Goal: Transaction & Acquisition: Purchase product/service

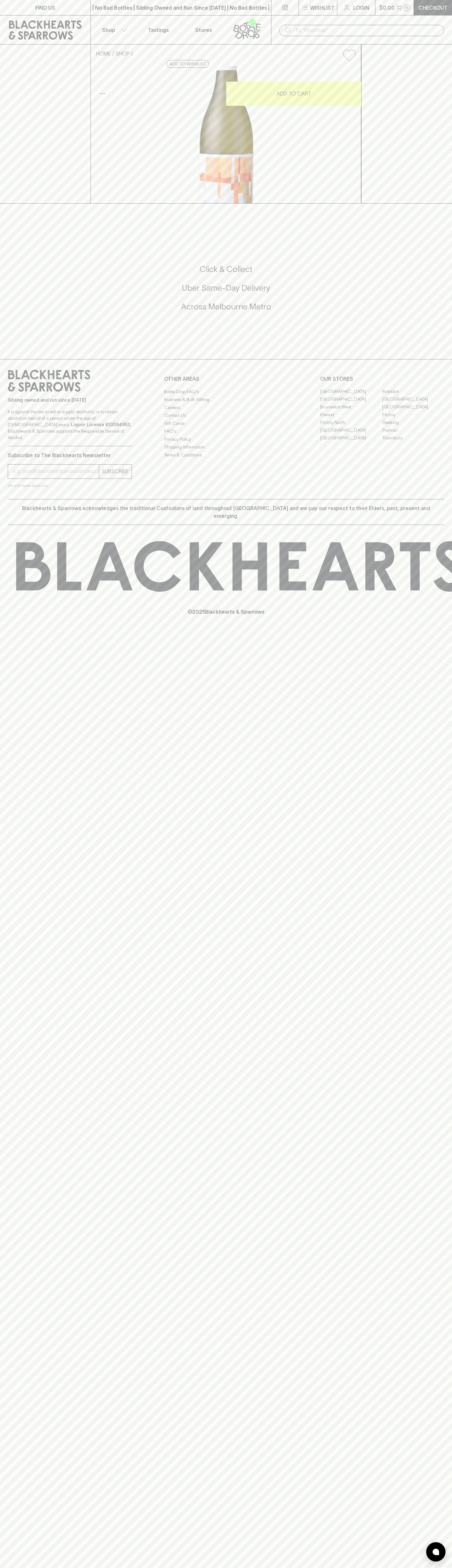
click at [398, 25] on input "text" at bounding box center [366, 30] width 144 height 10
click at [420, 1567] on html "FIND US | No Bad Bottles | Sibling Owned and Run Since [DATE] | No Bad Bottles …" at bounding box center [226, 784] width 452 height 1568
click at [60, 1567] on html "FIND US | No Bad Bottles | Sibling Owned and Run Since [DATE] | No Bad Bottles …" at bounding box center [226, 784] width 452 height 1568
click at [16, 632] on div "© 2025 Blackhearts & Sparrows" at bounding box center [226, 578] width 452 height 107
